Goal: Task Accomplishment & Management: Manage account settings

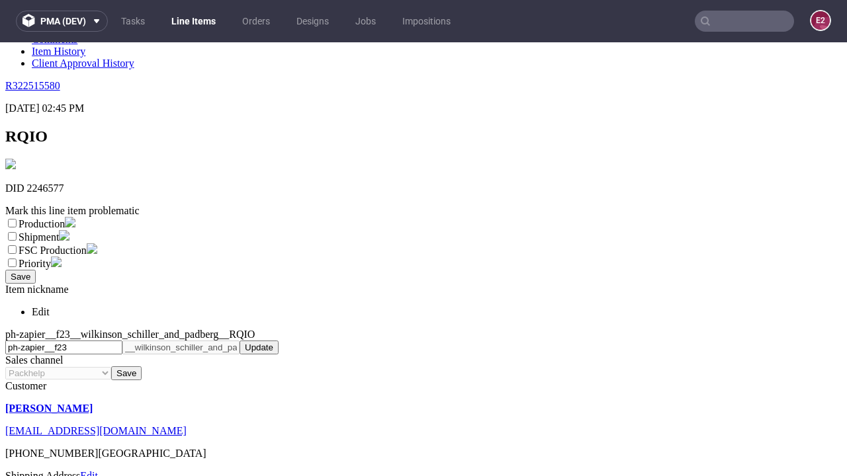
scroll to position [233, 0]
select select "dtp_ca_needed"
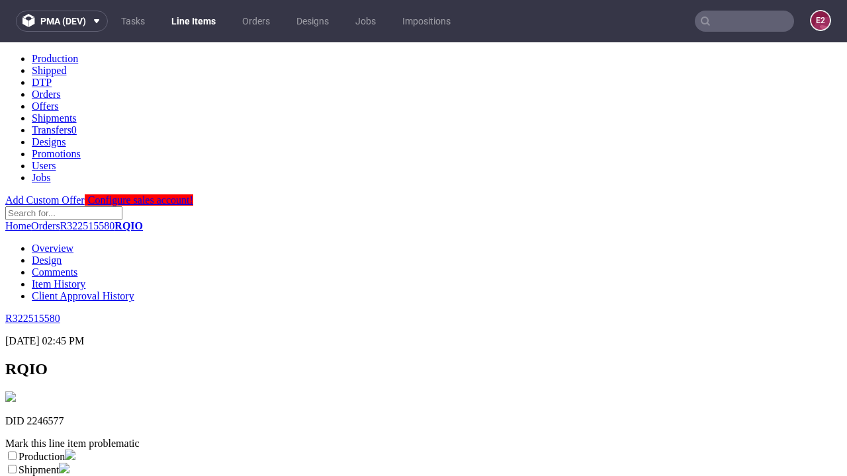
scroll to position [0, 0]
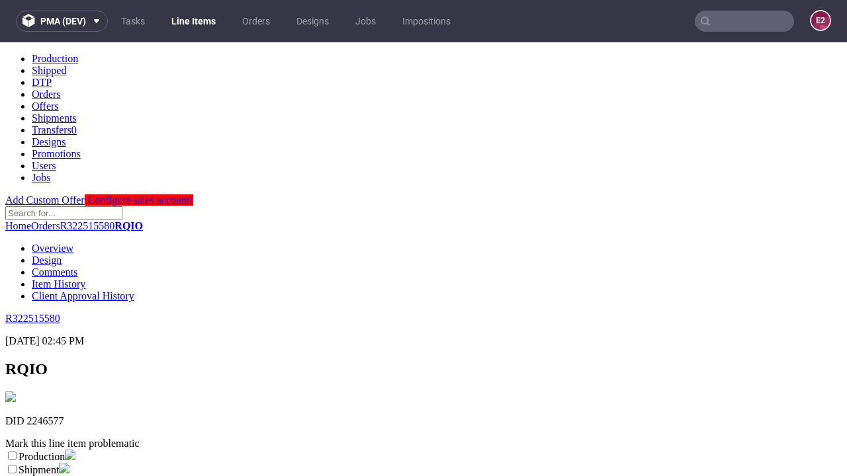
checkbox input "true"
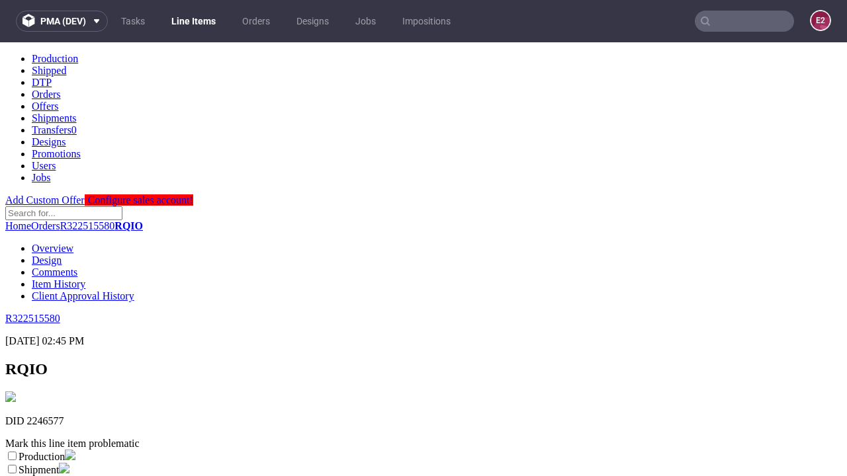
scroll to position [12, 0]
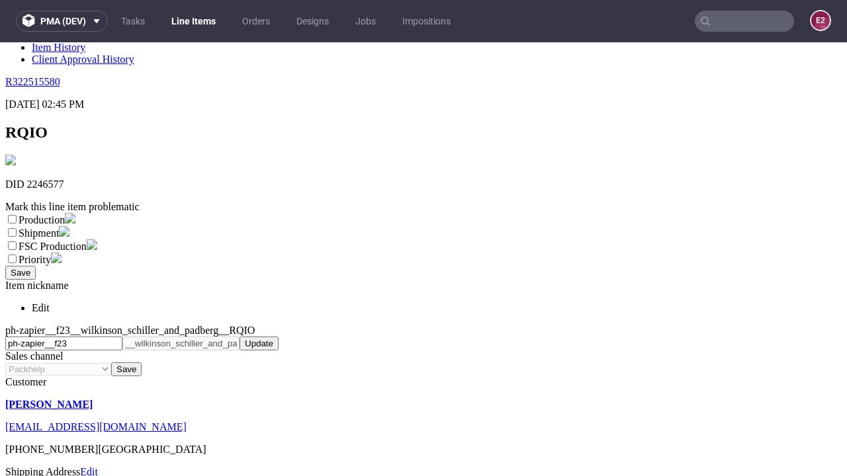
type textarea "test"
